Goal: Task Accomplishment & Management: Use online tool/utility

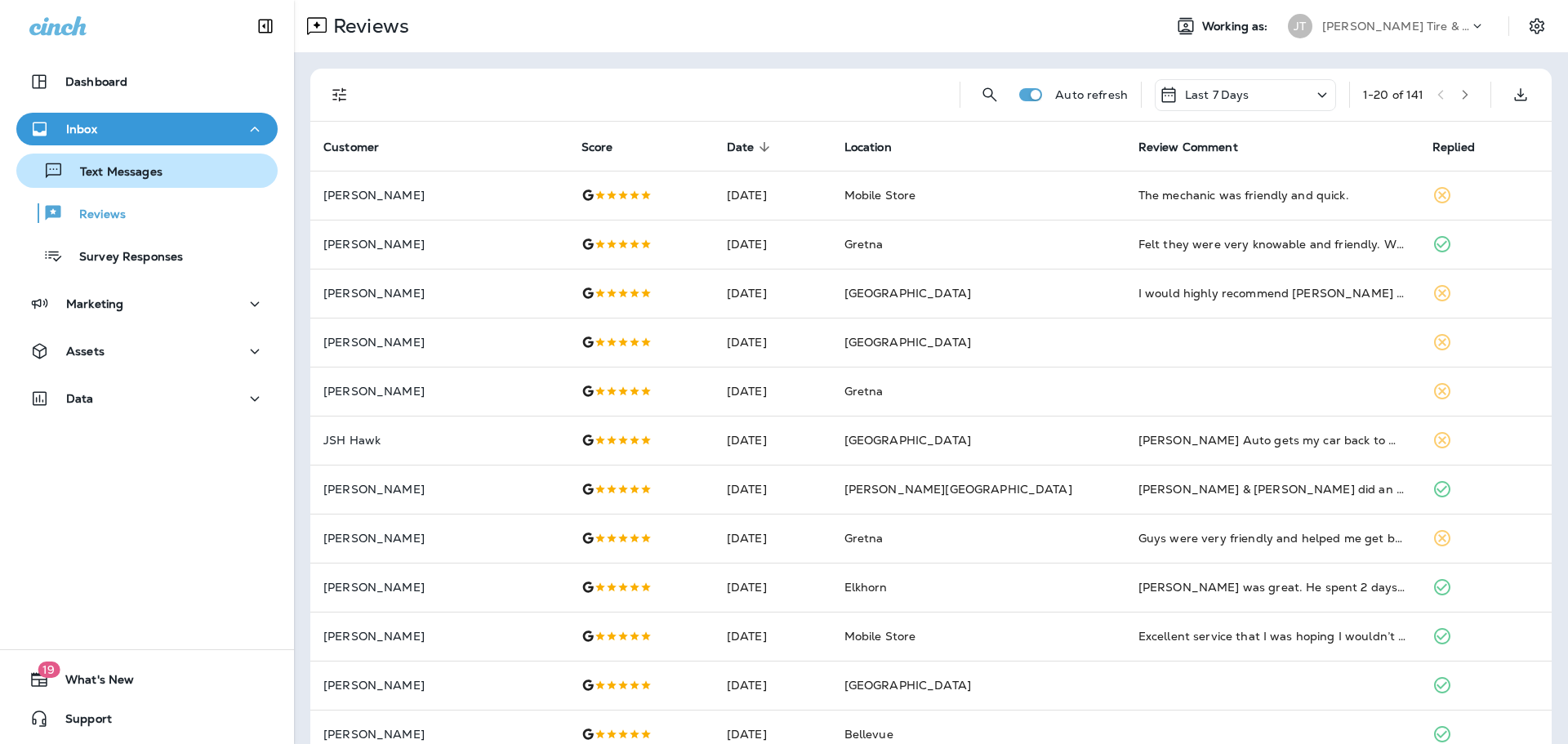
click at [127, 183] on button "Text Messages" at bounding box center [147, 170] width 261 height 34
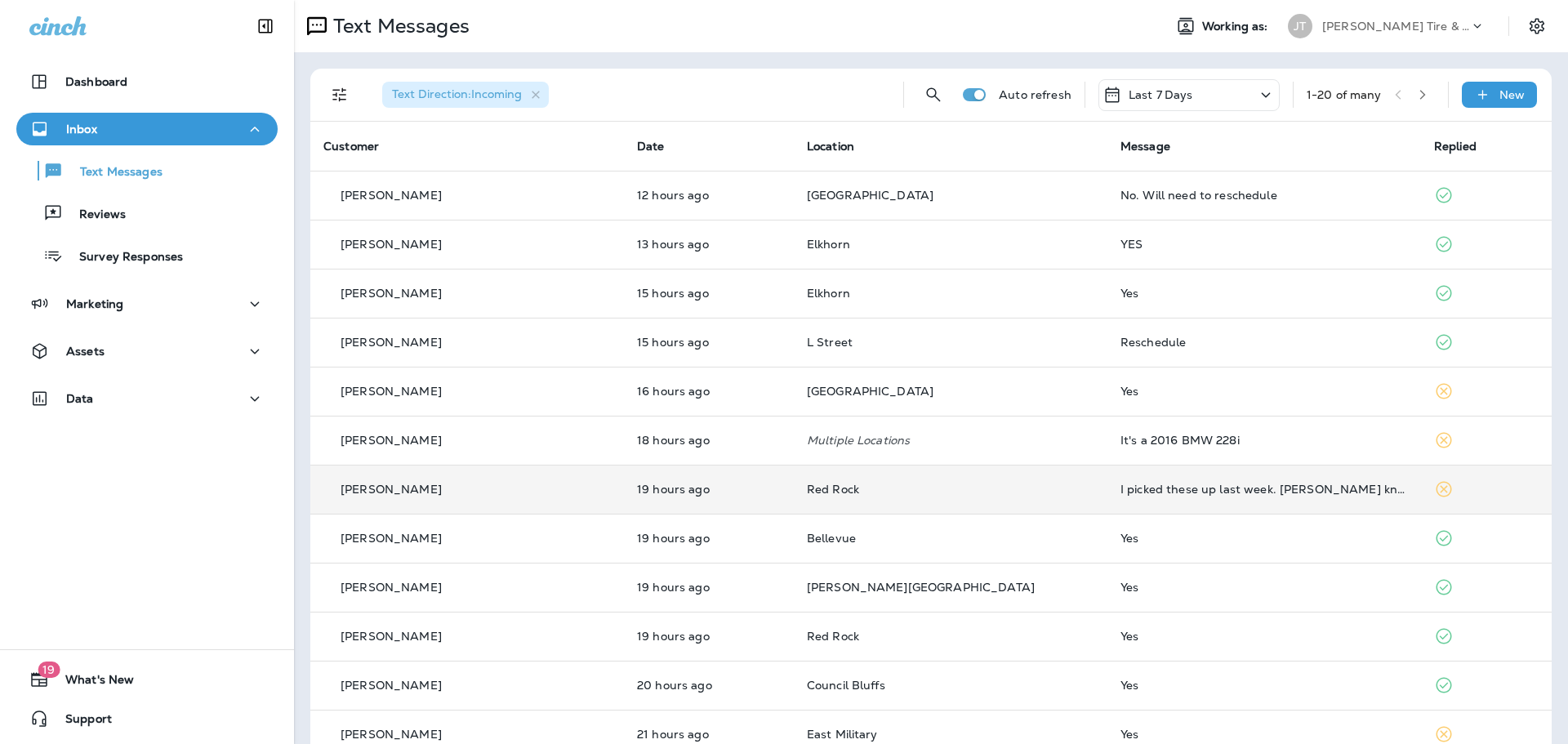
click at [1300, 481] on td "I picked these up last week. [PERSON_NAME] knows that I would not need this ins…" at bounding box center [1264, 489] width 314 height 49
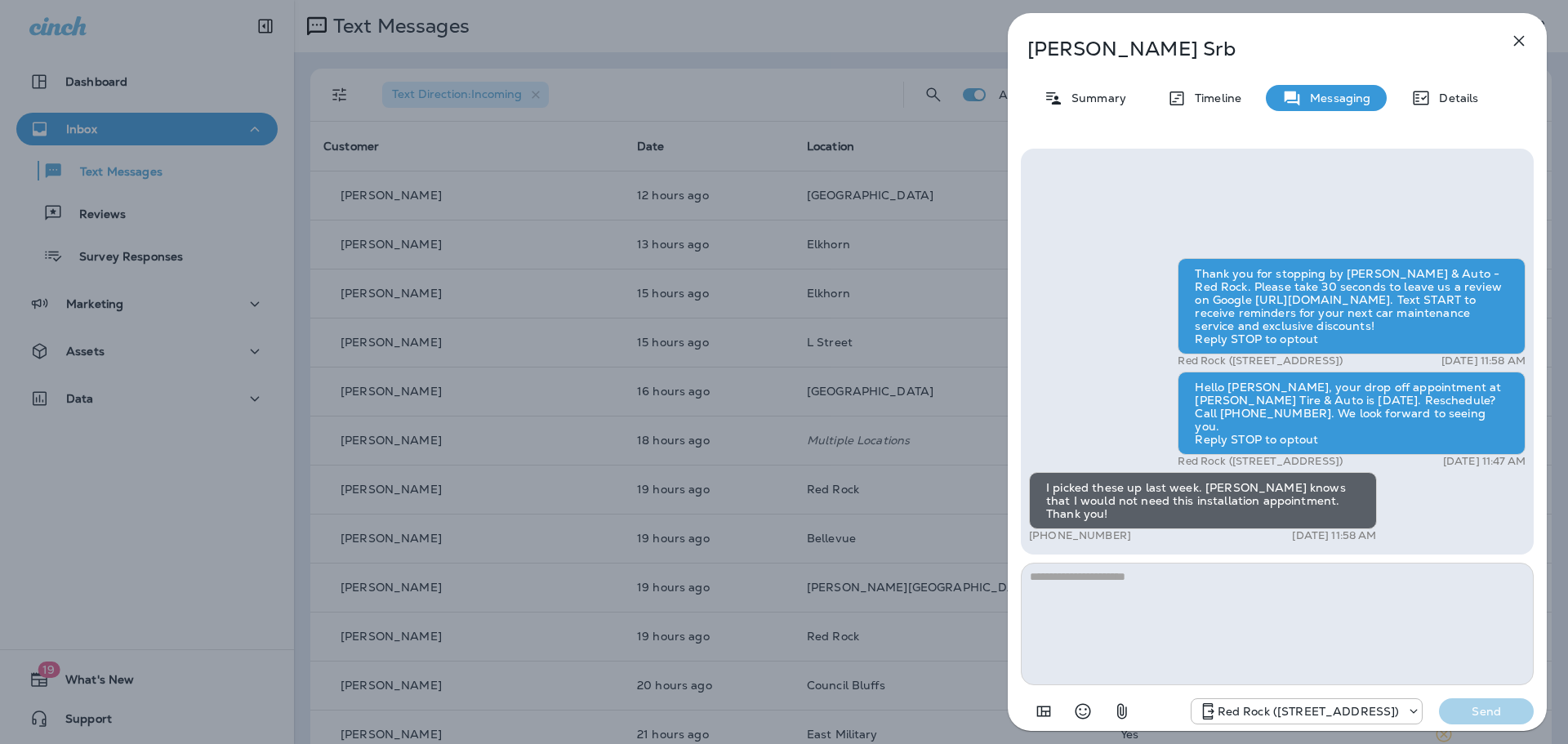
click at [1519, 22] on div "[PERSON_NAME] Summary Timeline Messaging Details Thank you for stopping by [PER…" at bounding box center [1278, 376] width 539 height 727
click at [1522, 38] on icon "button" at bounding box center [1519, 41] width 11 height 11
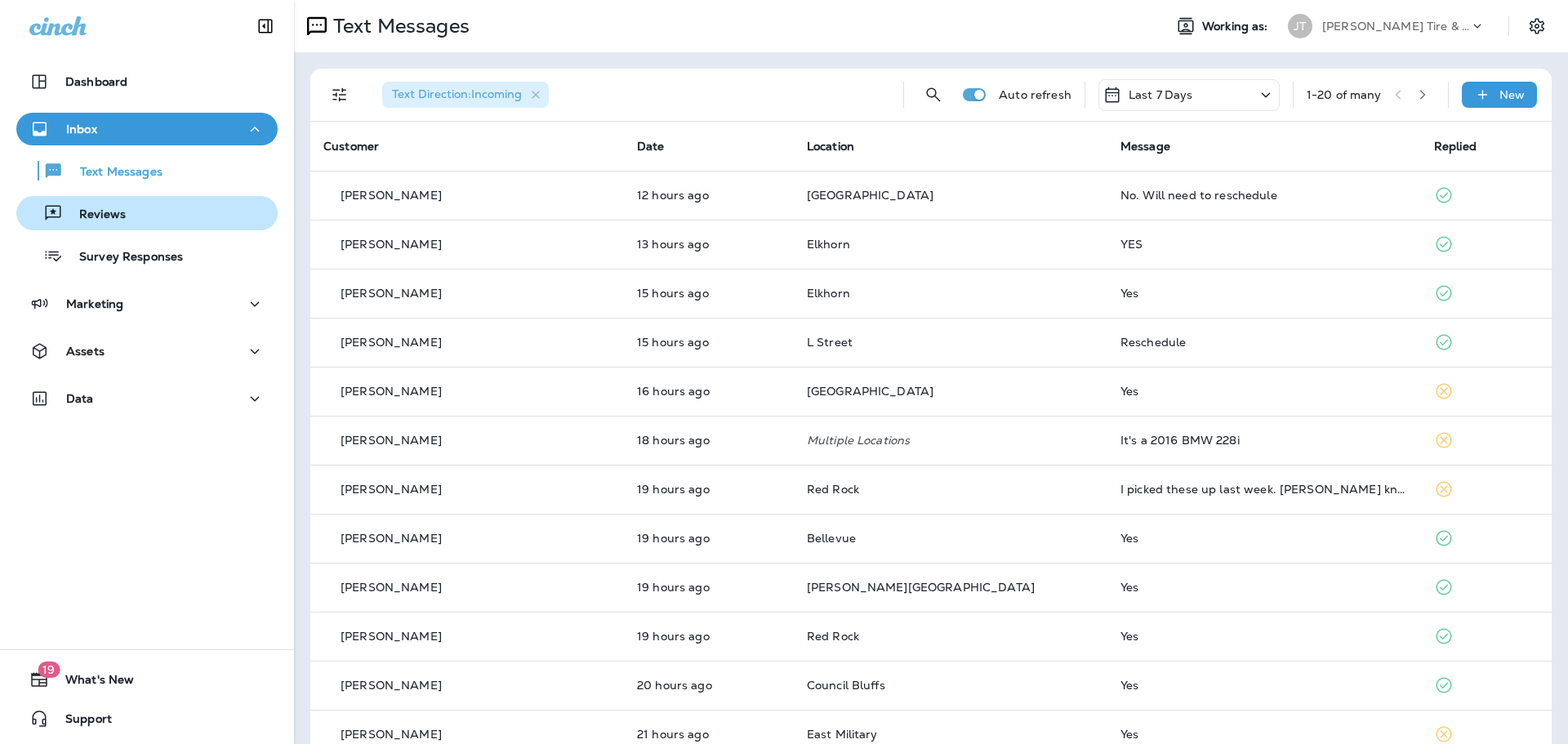
click at [132, 217] on div "Reviews" at bounding box center [147, 213] width 248 height 25
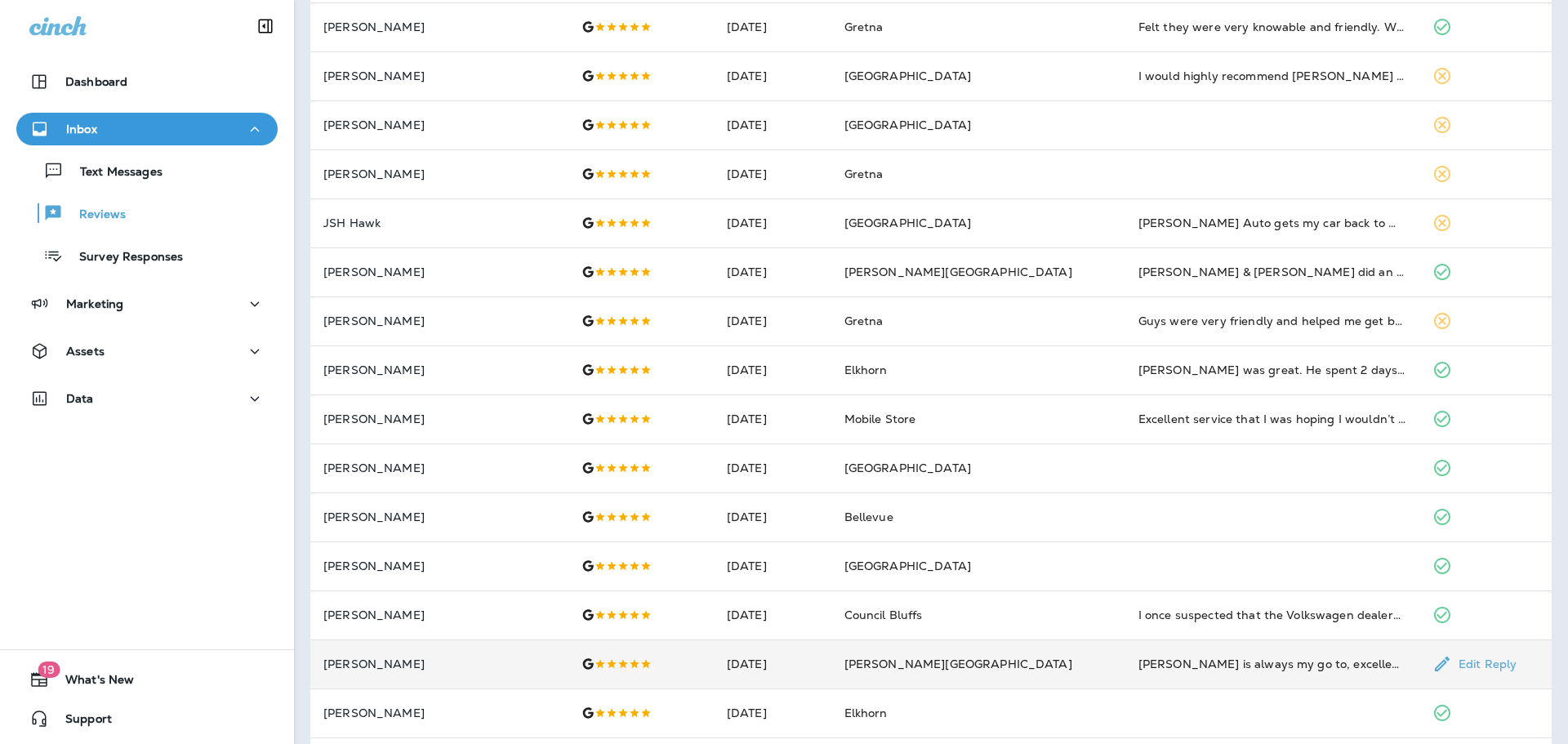
scroll to position [327, 0]
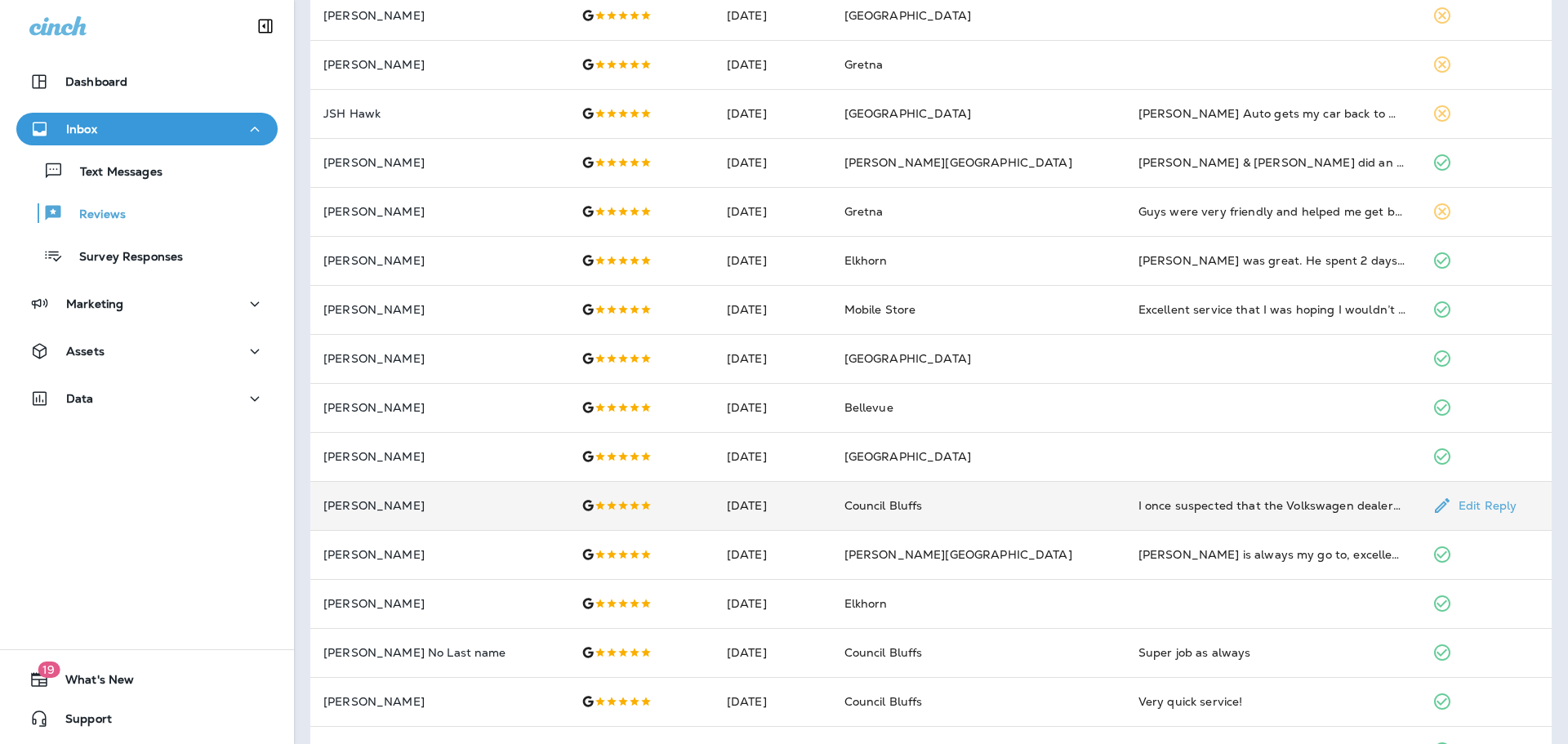
click at [1060, 516] on td "Council Bluffs" at bounding box center [978, 506] width 294 height 49
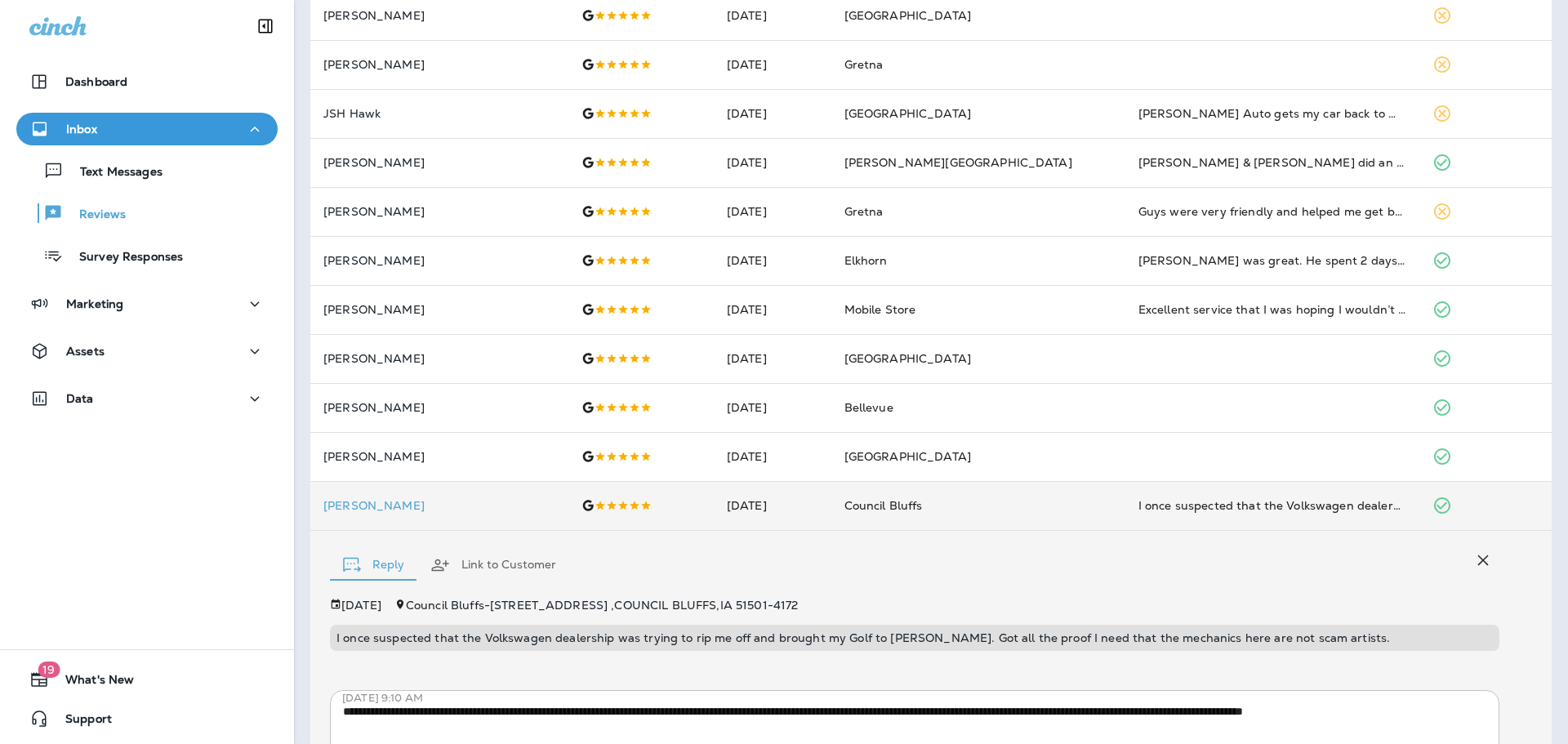
scroll to position [503, 0]
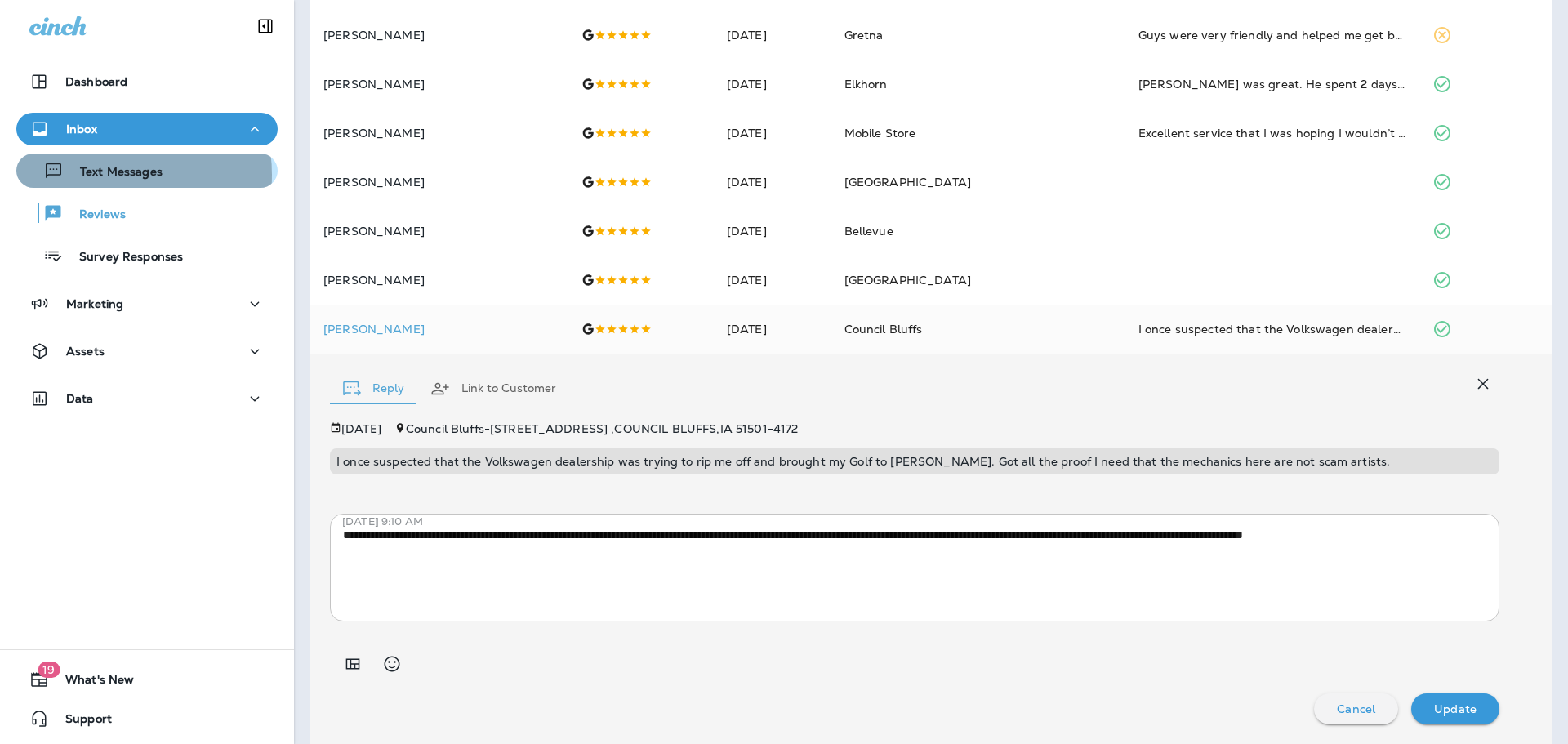
click at [108, 175] on p "Text Messages" at bounding box center [113, 173] width 98 height 16
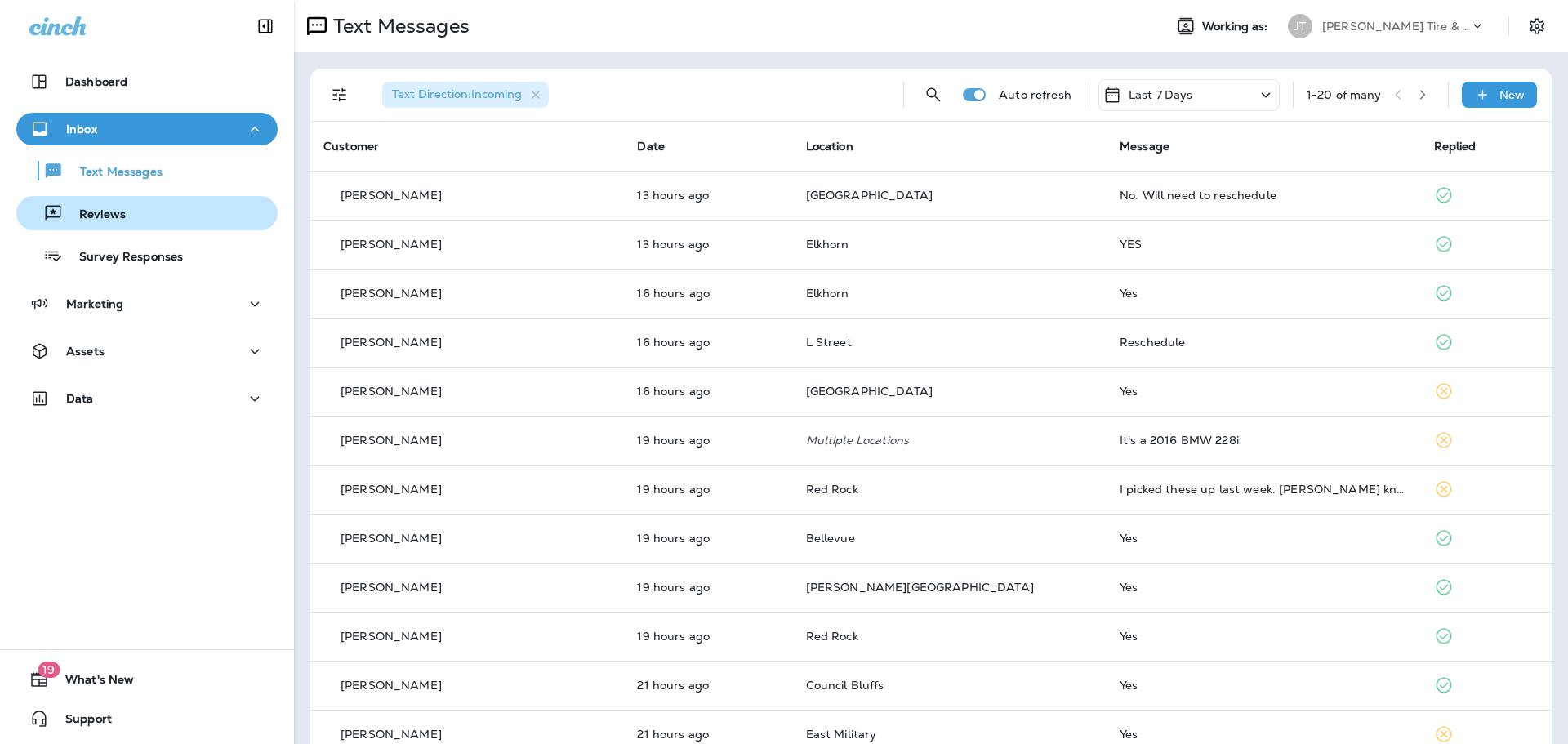
click at [161, 223] on div "Reviews" at bounding box center [147, 213] width 248 height 25
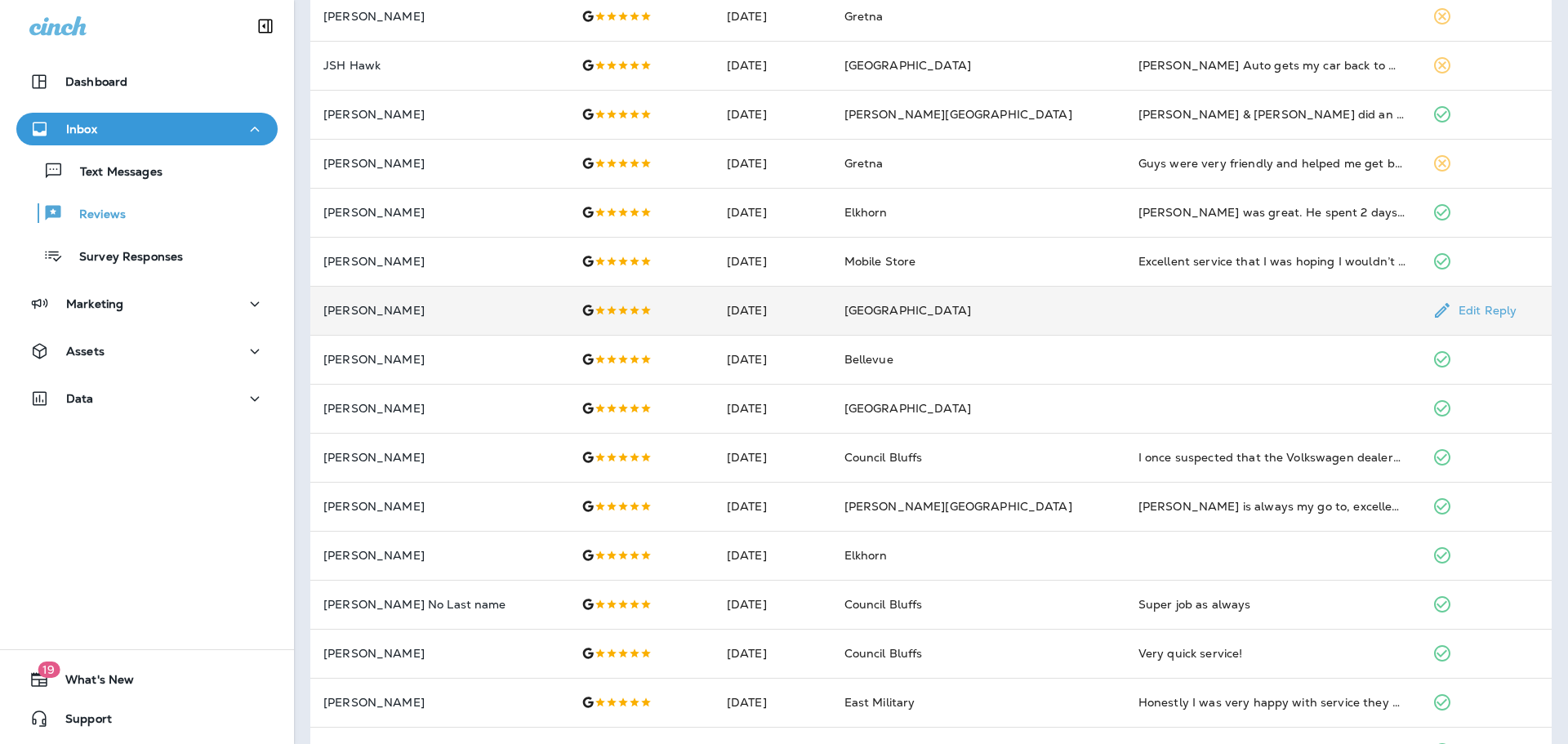
scroll to position [424, 0]
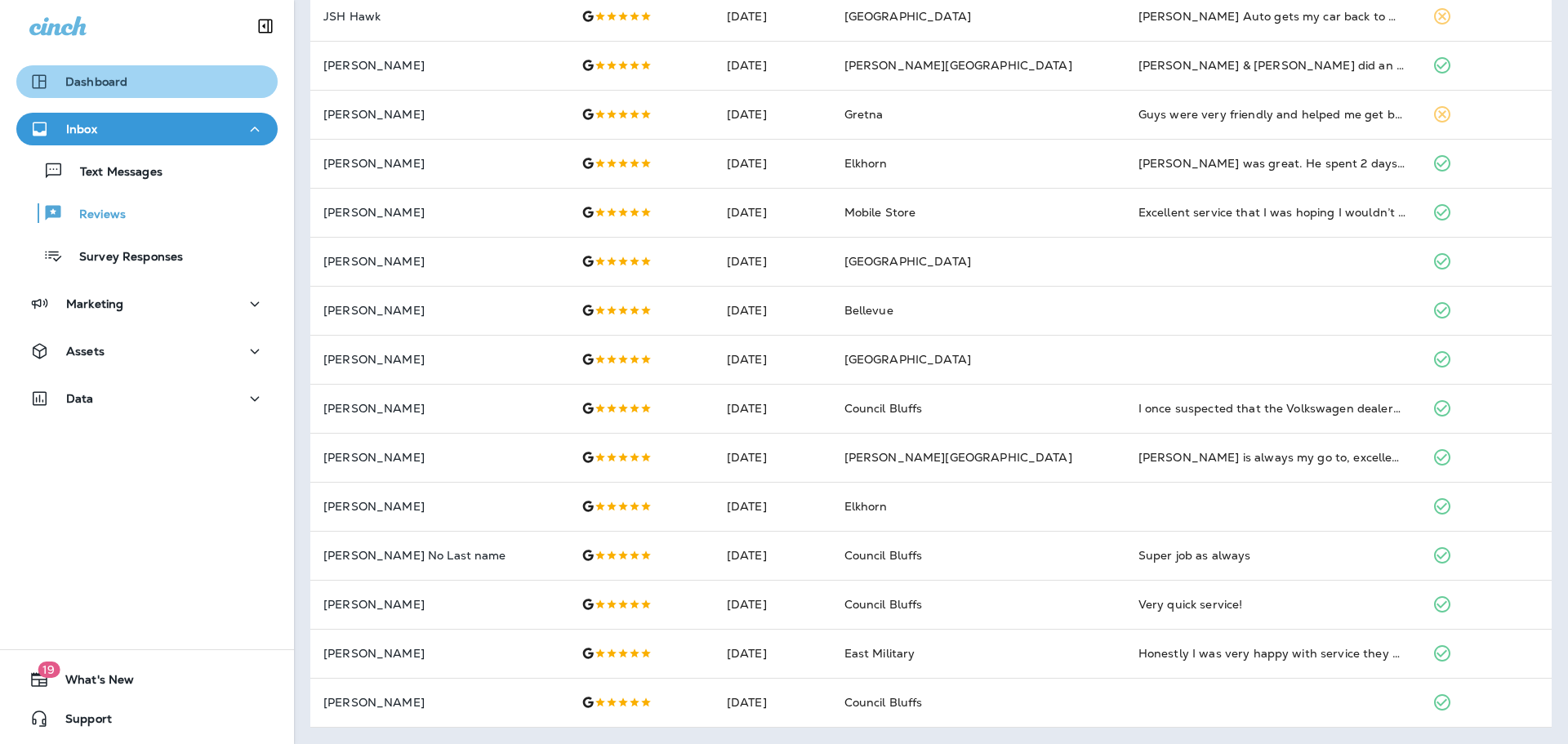
click at [180, 74] on div "Dashboard" at bounding box center [147, 82] width 235 height 20
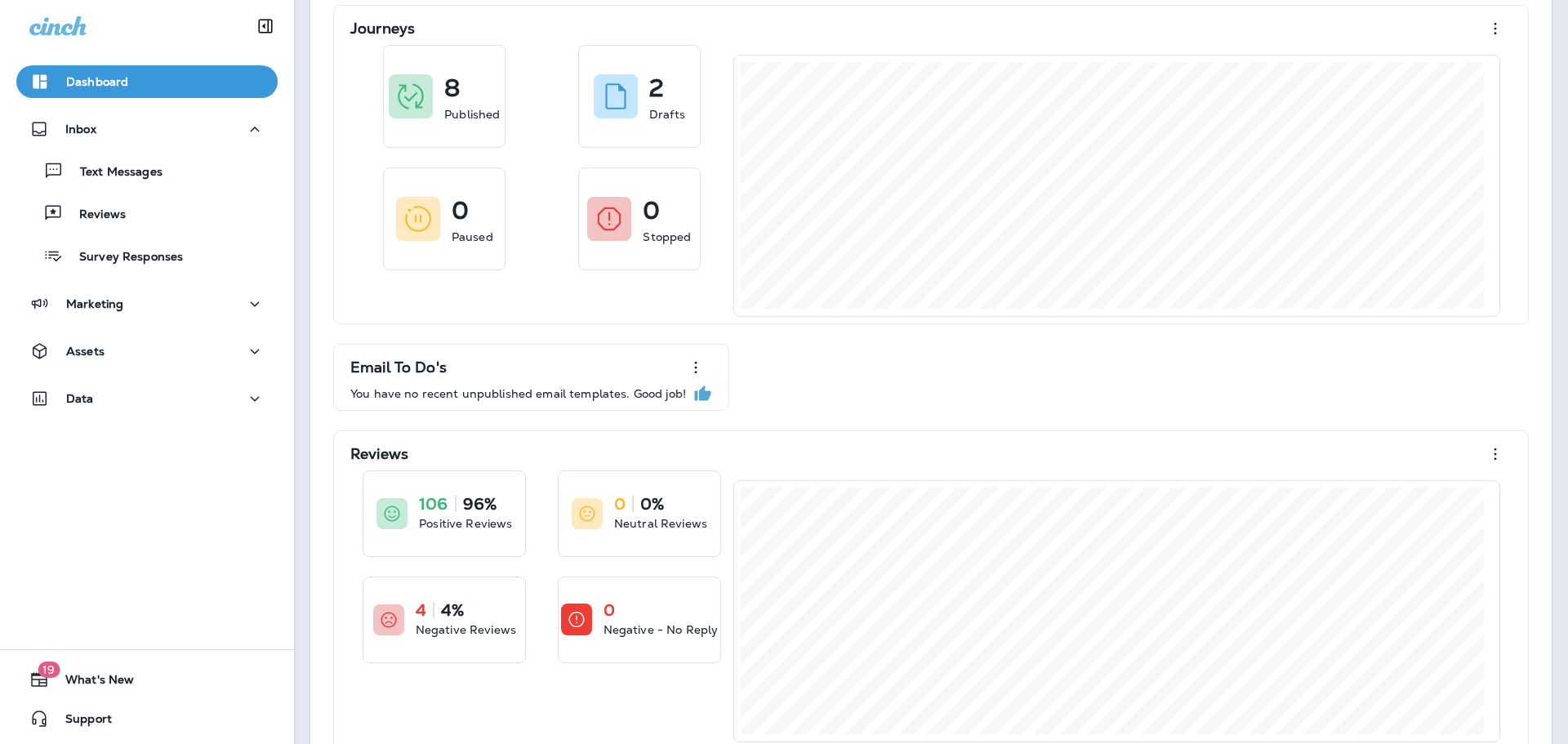
scroll to position [118, 0]
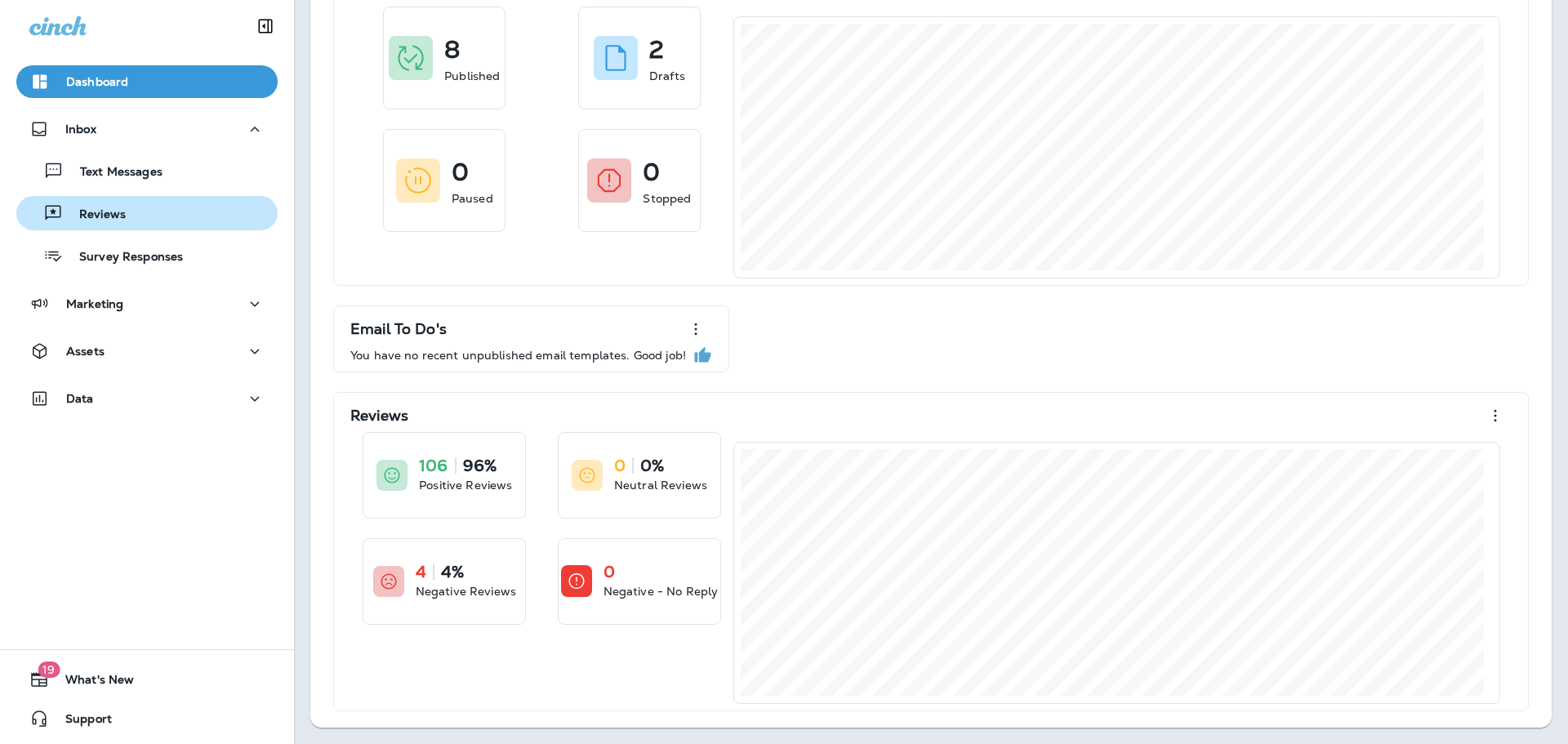
click at [129, 202] on div "Reviews" at bounding box center [147, 213] width 248 height 25
